Goal: Task Accomplishment & Management: Manage account settings

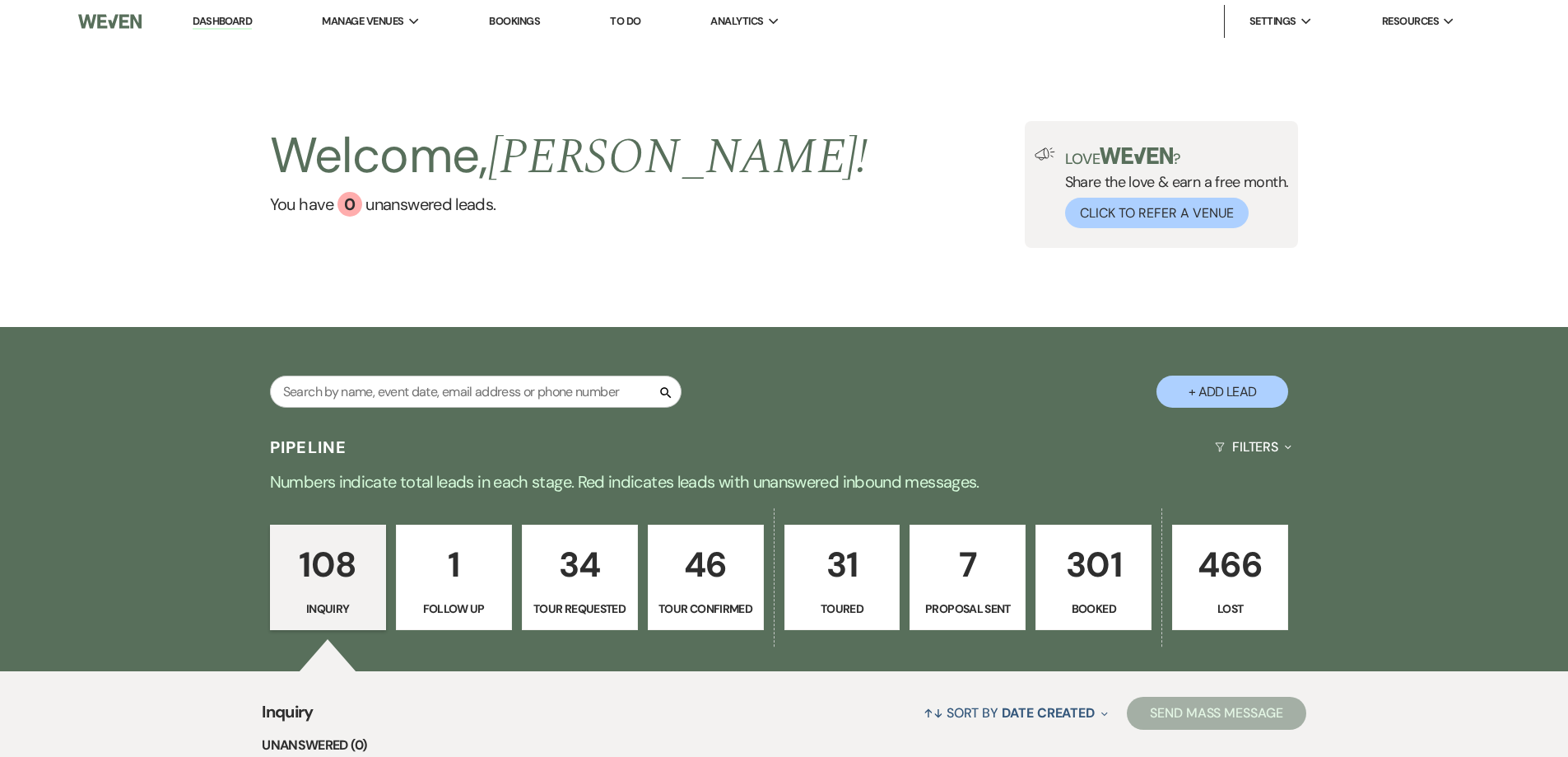
click at [975, 574] on p "7" at bounding box center [967, 564] width 95 height 55
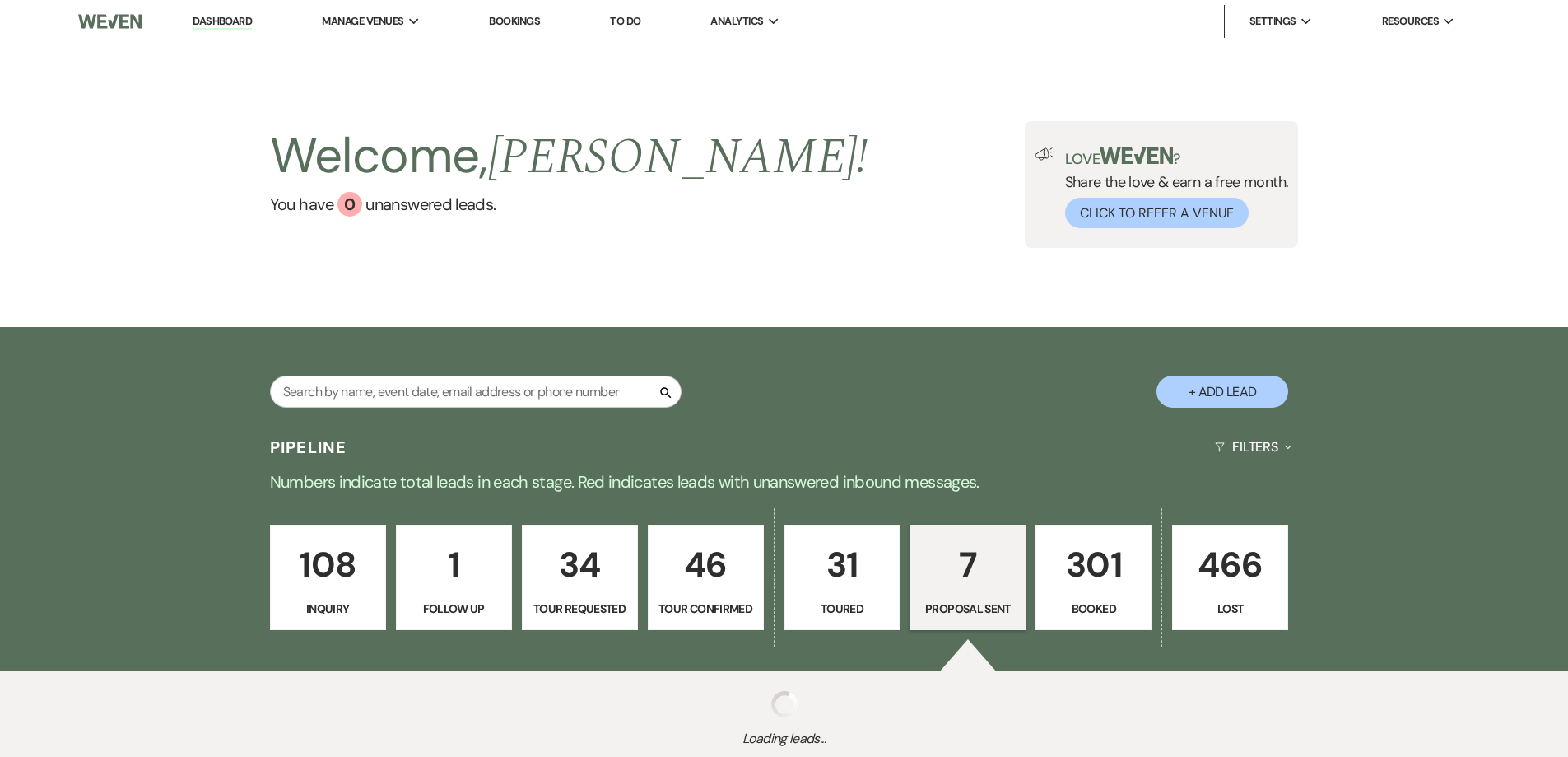
select select "6"
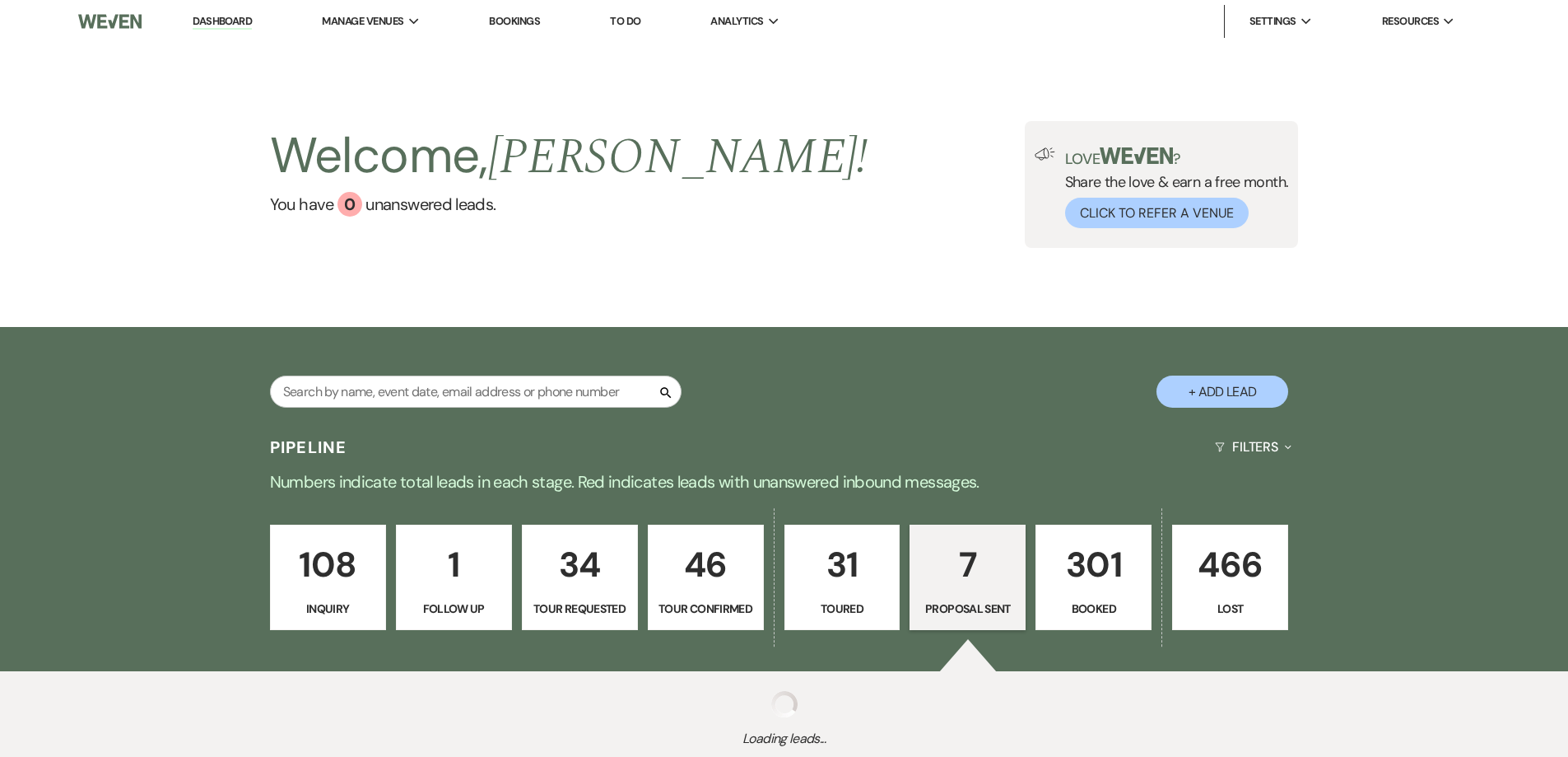
select select "6"
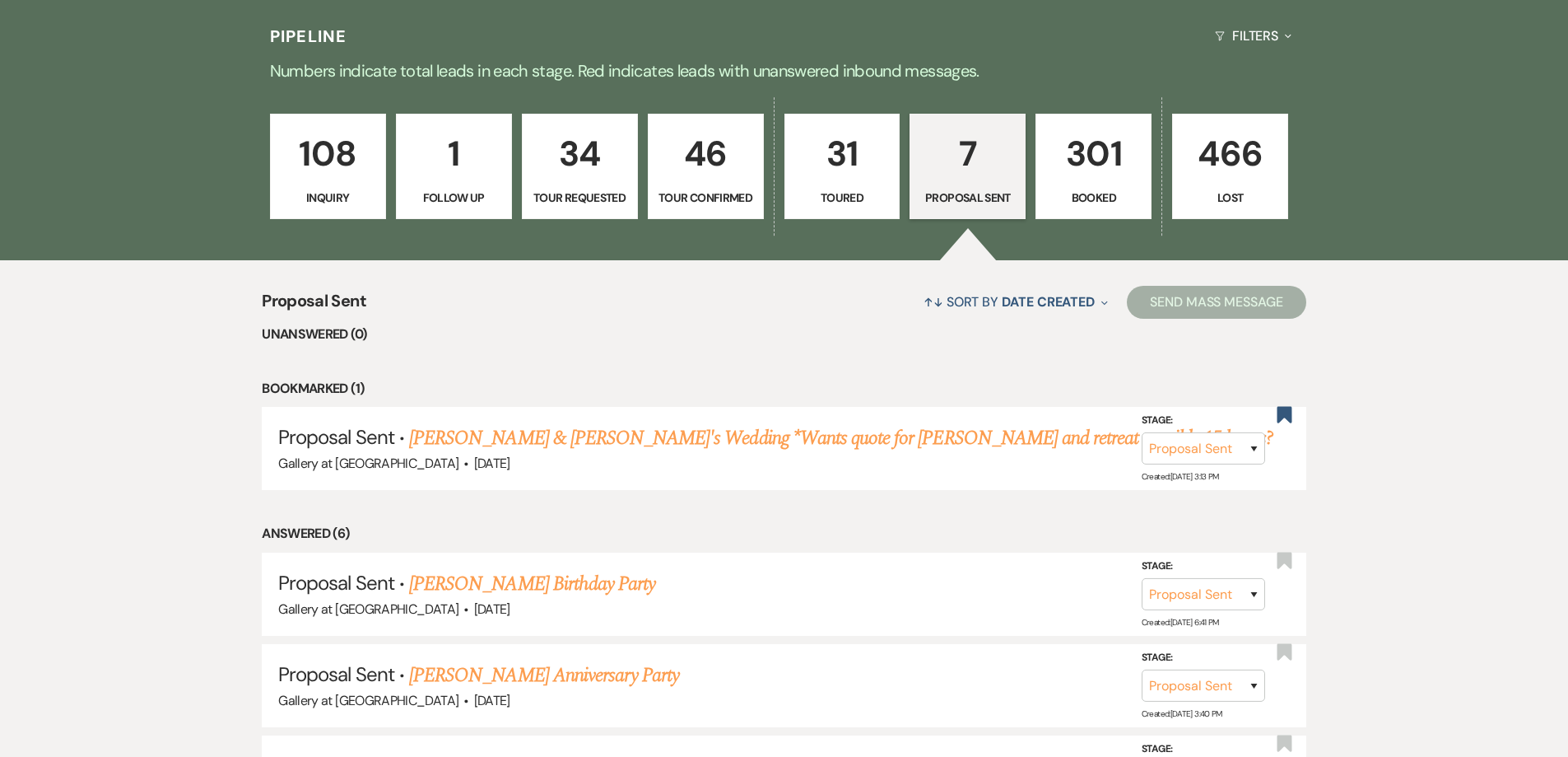
scroll to position [411, 0]
click at [1288, 564] on use "button" at bounding box center [1284, 559] width 14 height 16
select select "6"
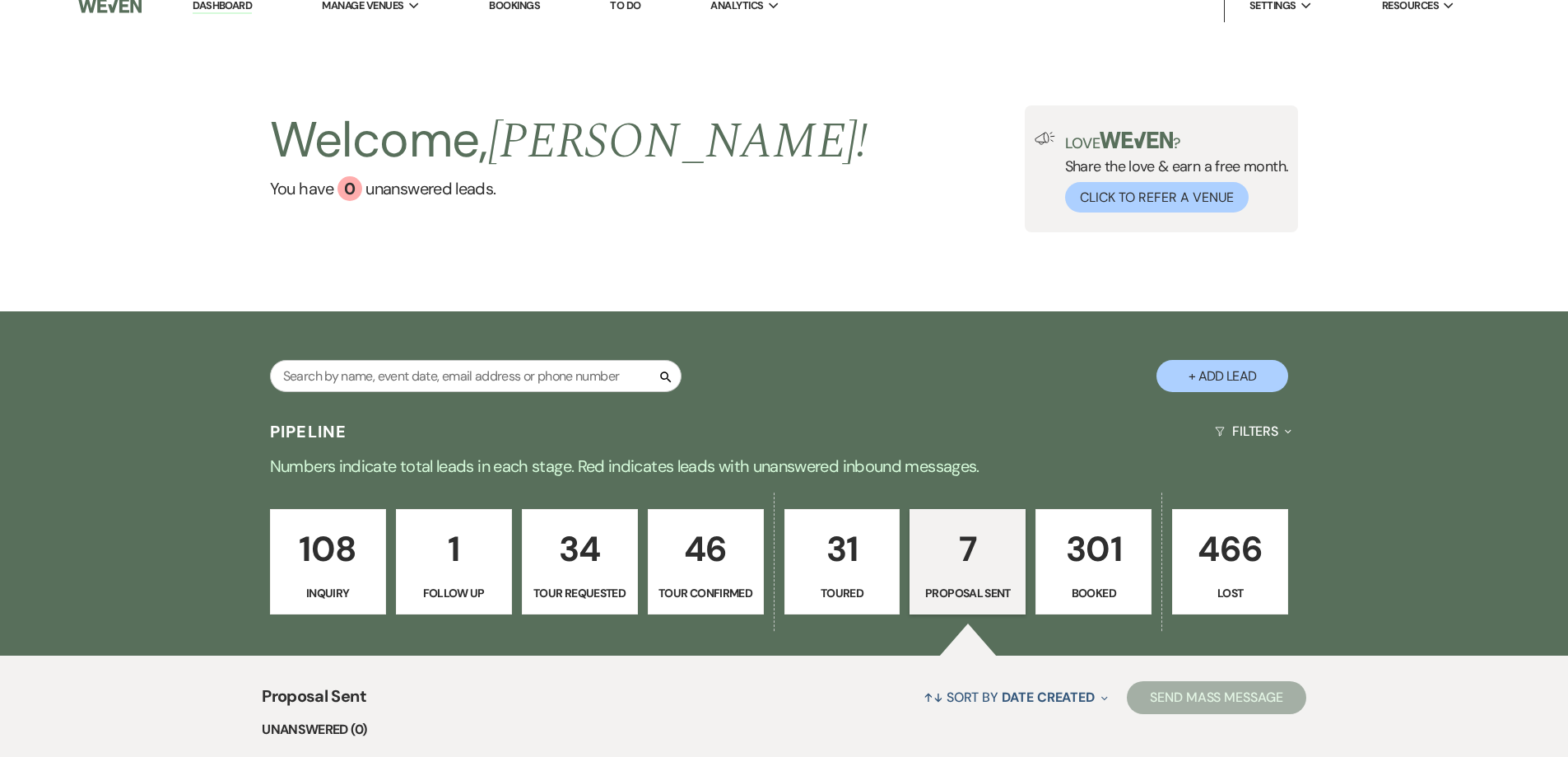
scroll to position [0, 0]
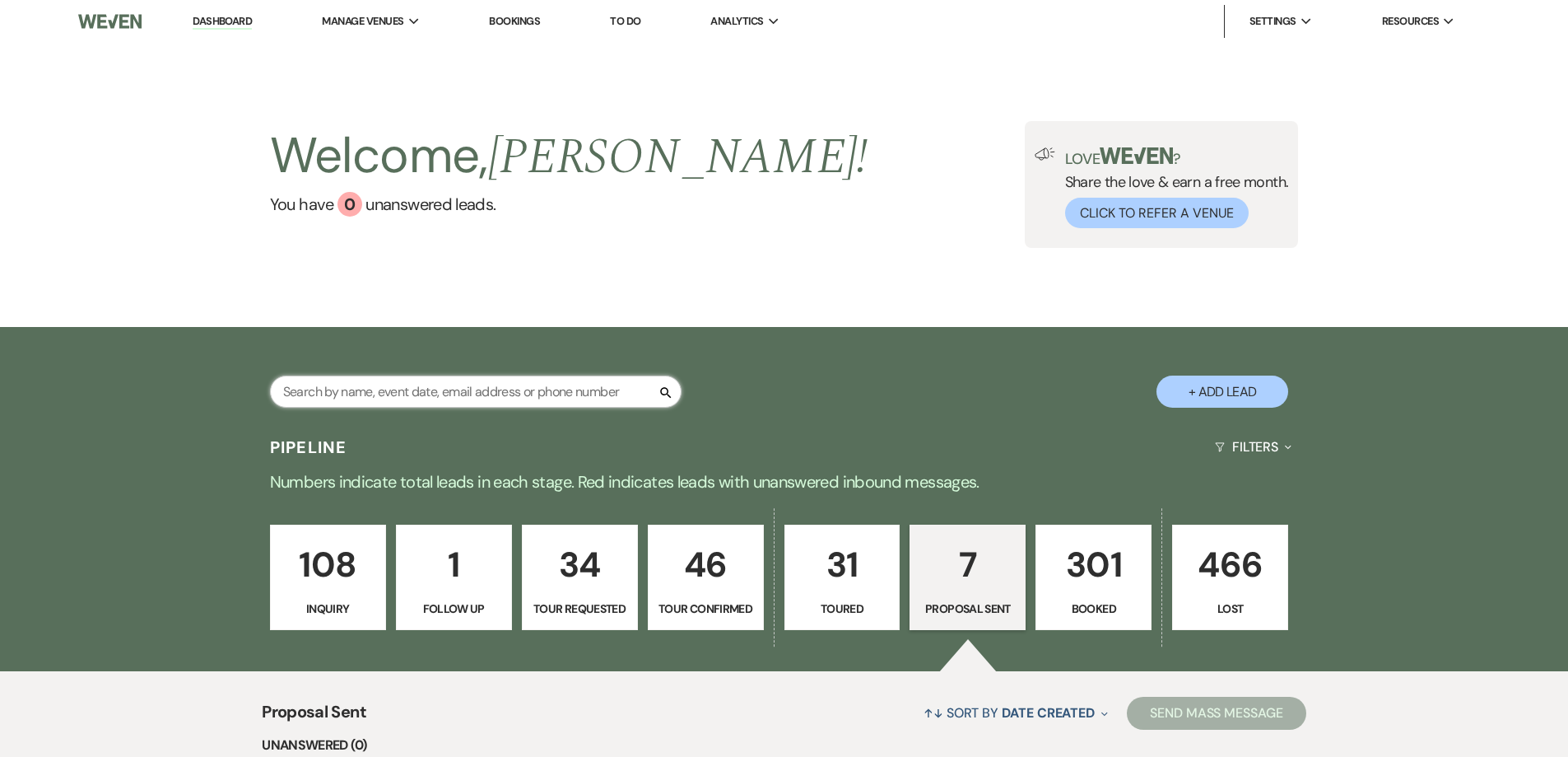
click at [512, 394] on input "text" at bounding box center [475, 392] width 411 height 32
type input "royal [PERSON_NAME]"
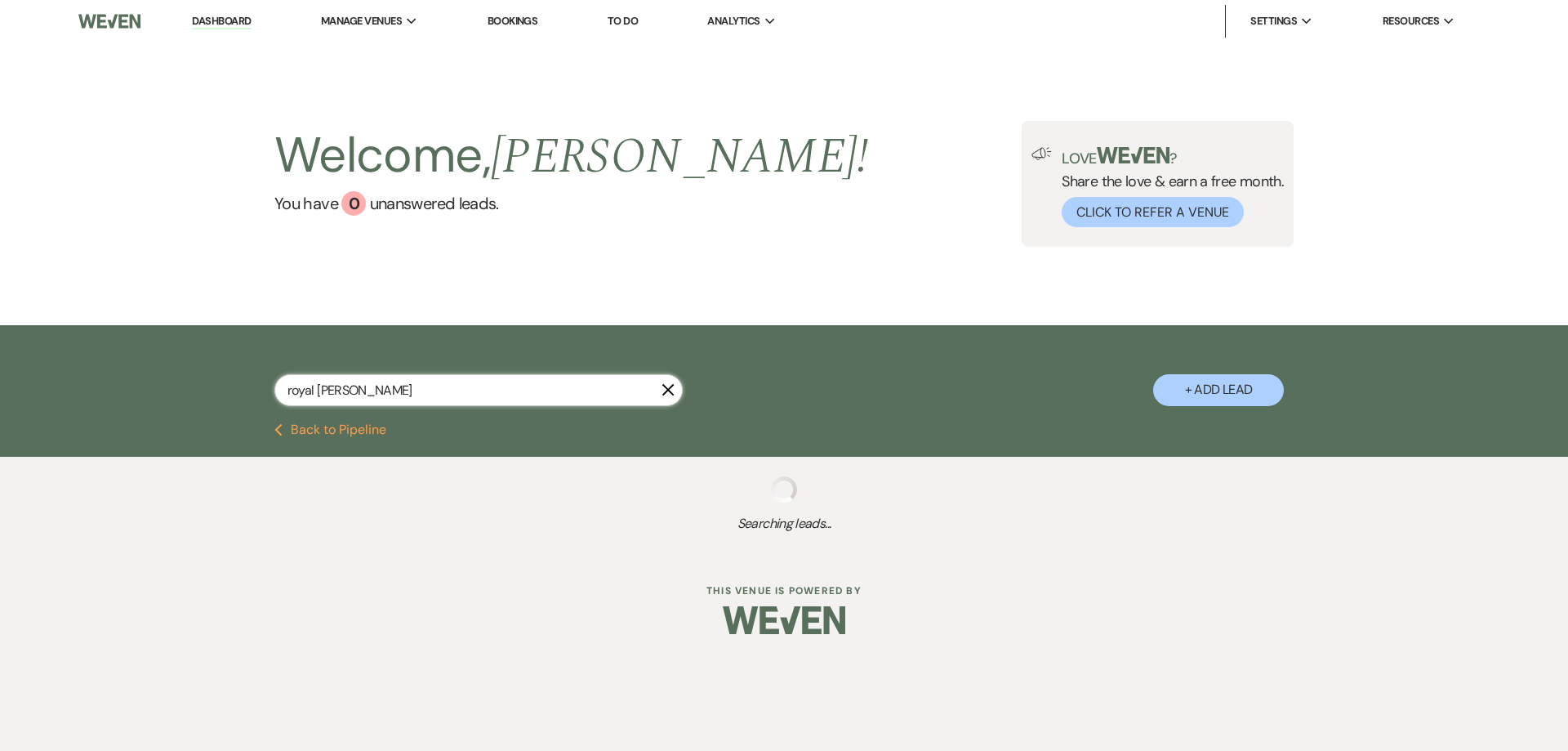
select select "8"
select select "5"
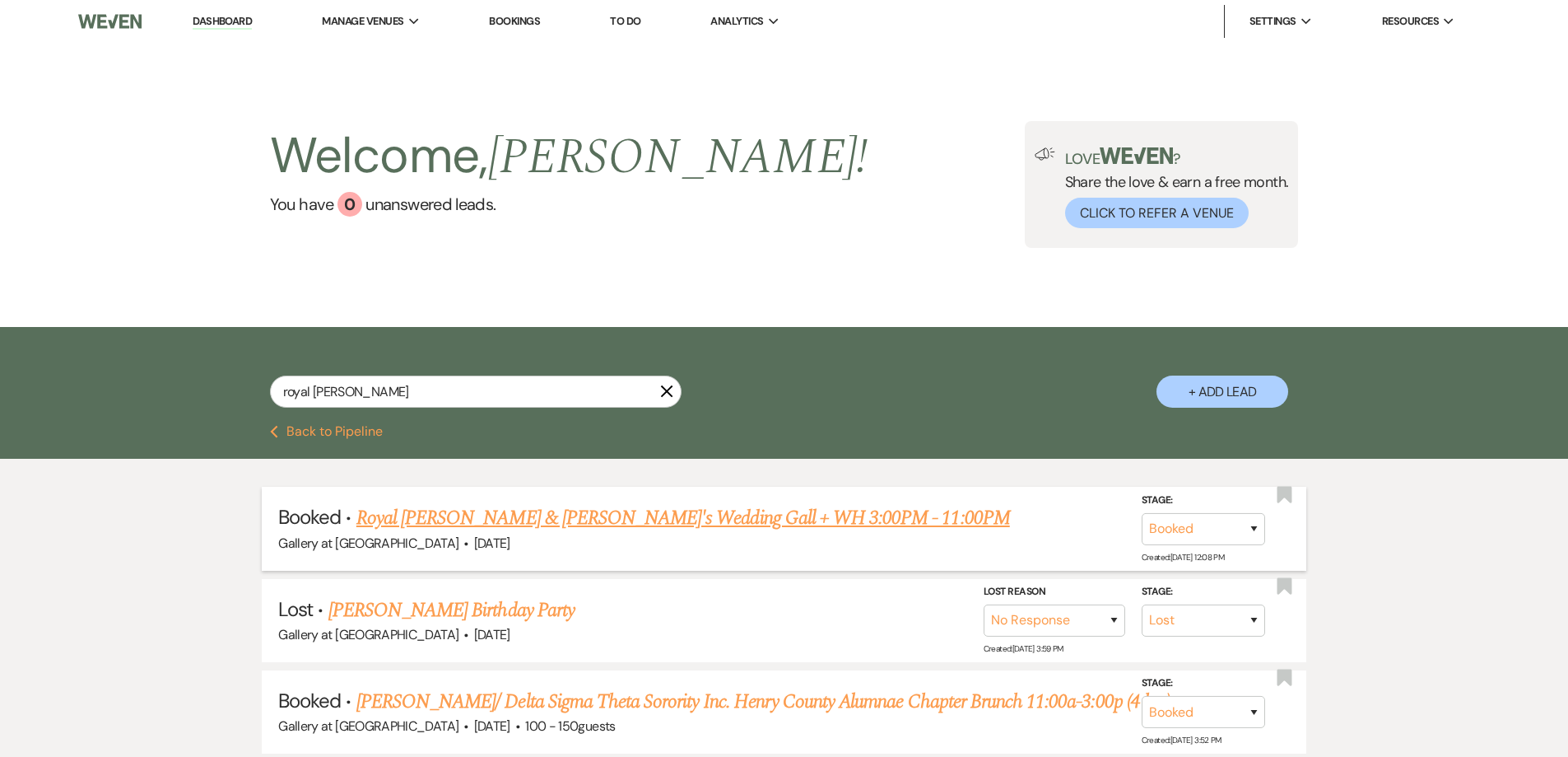
click at [583, 521] on link "Royal [PERSON_NAME] & [PERSON_NAME]'s Wedding Gall + WH 3:00PM - 11:00PM" at bounding box center [683, 518] width 654 height 30
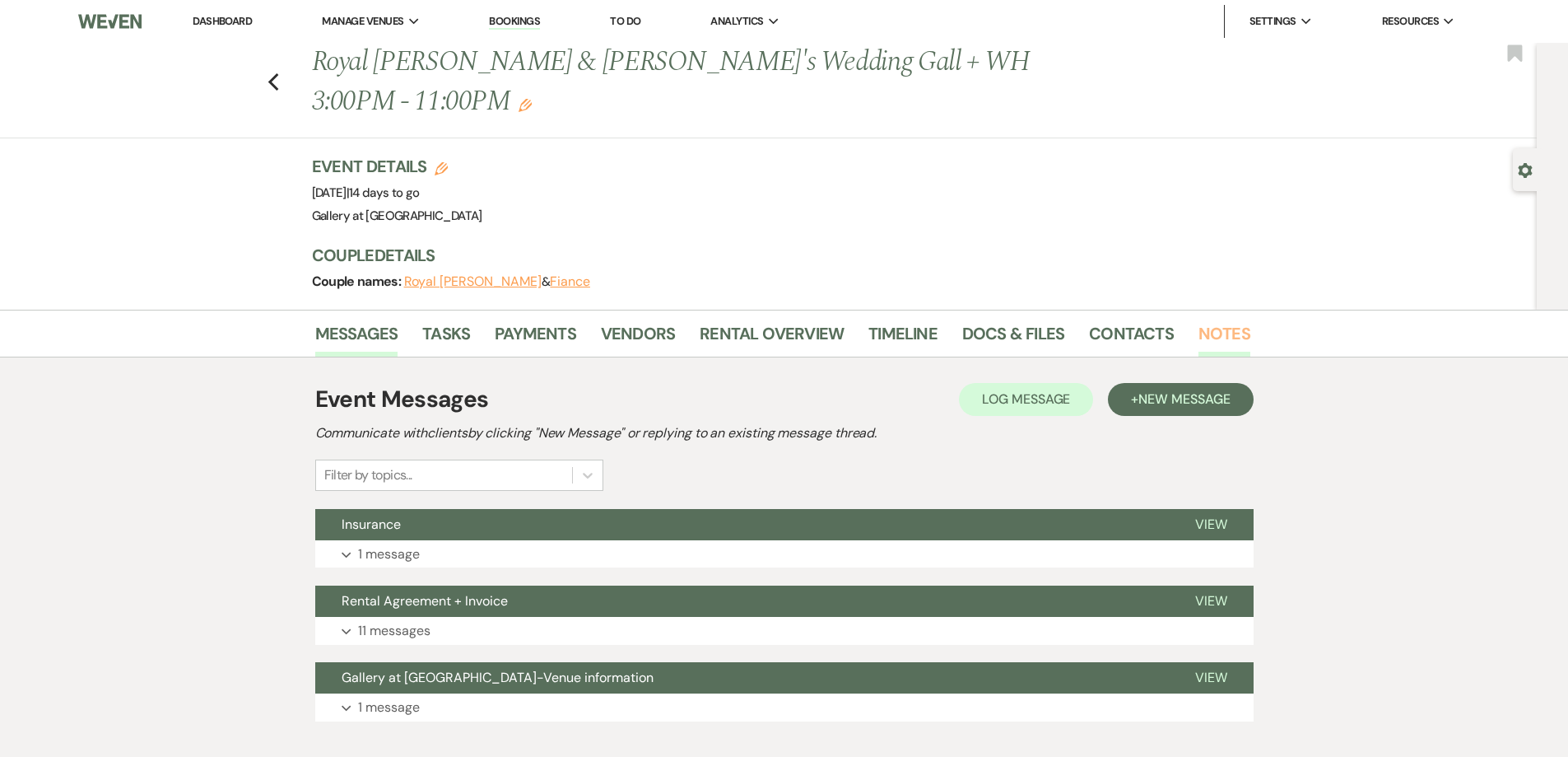
click at [1205, 320] on link "Notes" at bounding box center [1224, 338] width 51 height 36
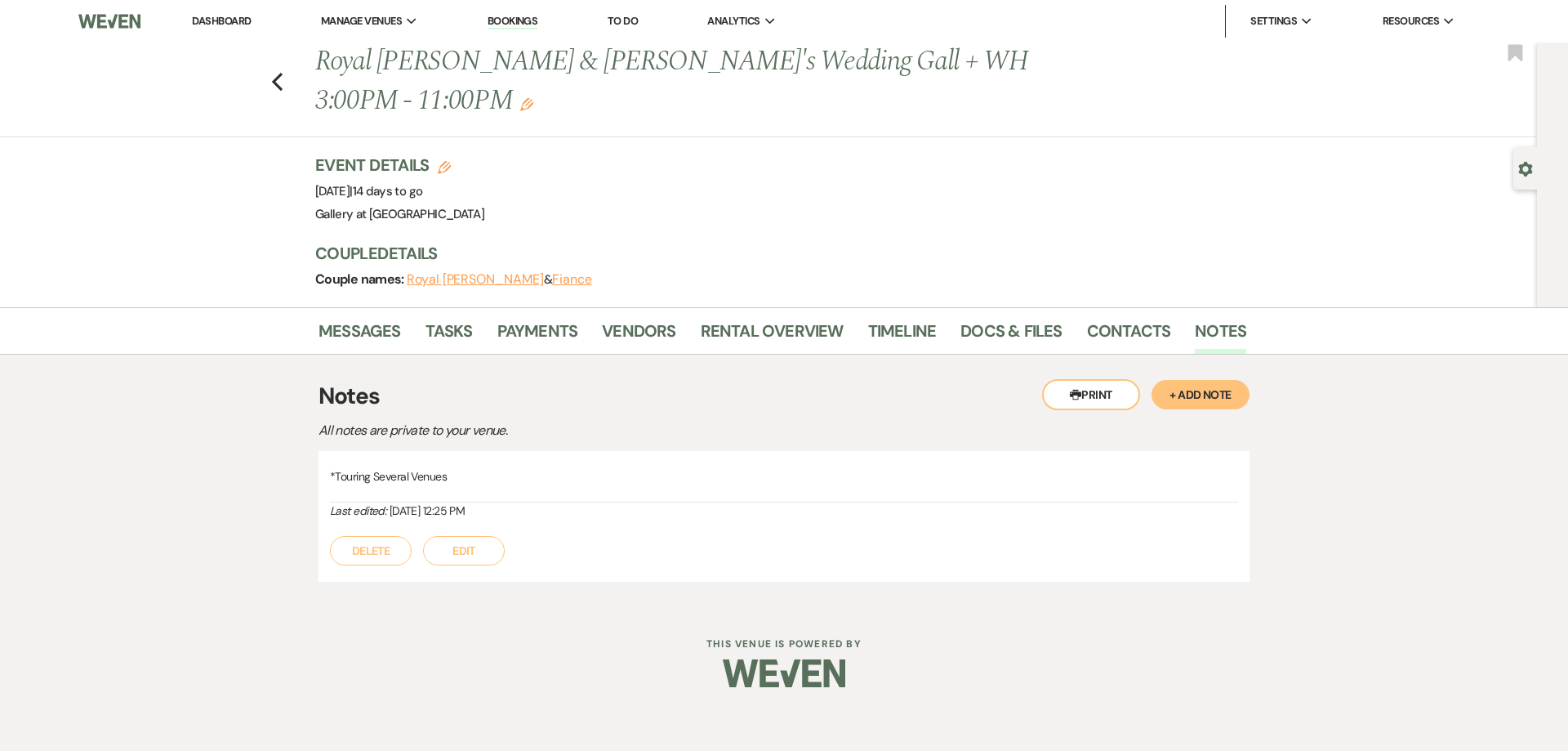
click at [1186, 380] on button "+ Add Note" at bounding box center [1201, 394] width 98 height 30
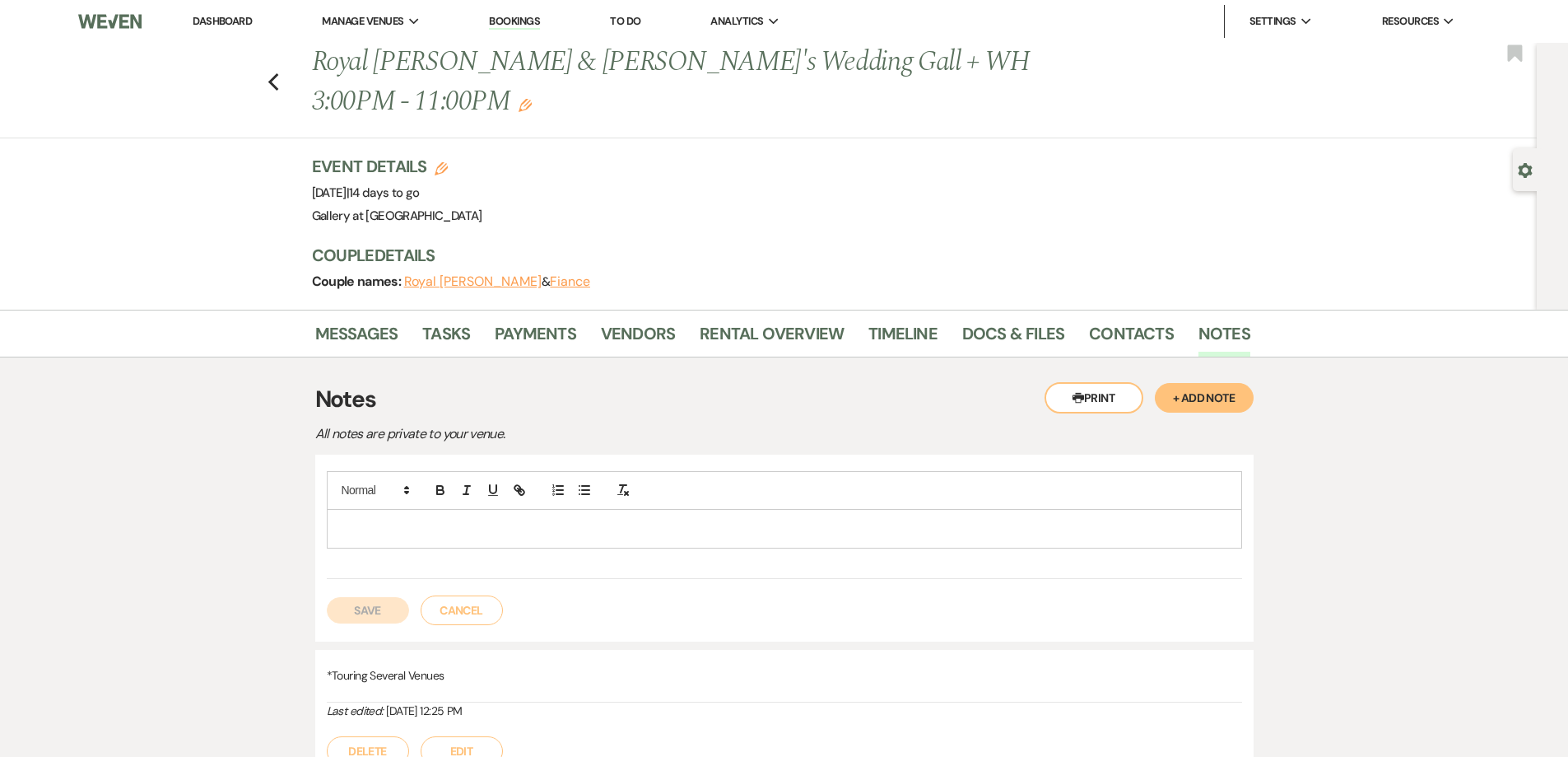
click at [824, 520] on p at bounding box center [785, 529] width 890 height 18
click at [556, 520] on p "Turning gallery into cocktail hour after ceremont" at bounding box center [785, 529] width 890 height 18
click at [383, 597] on button "Save" at bounding box center [367, 610] width 82 height 26
